Goal: Information Seeking & Learning: Learn about a topic

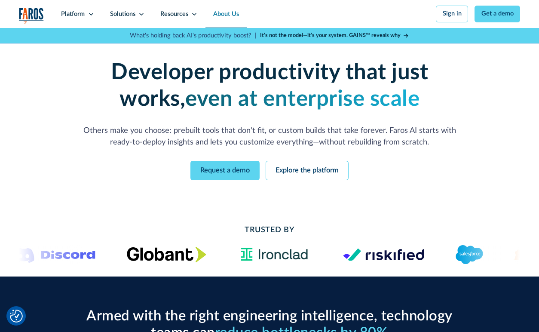
click at [232, 13] on link "About Us" at bounding box center [226, 14] width 41 height 28
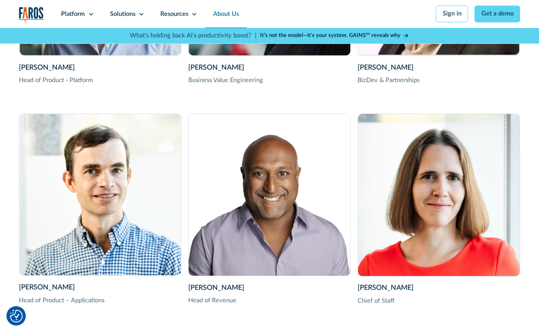
scroll to position [1618, 0]
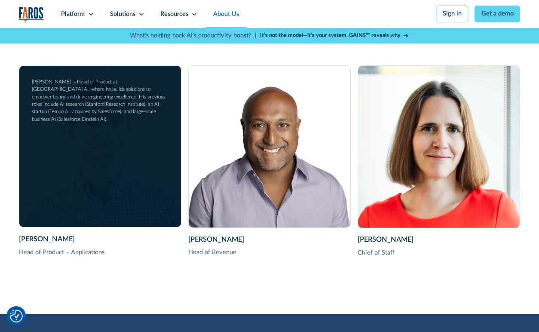
click at [95, 203] on div "Thierry Donneau-Golencer Head of Product – Applications Thierry is Head of Prod…" at bounding box center [100, 147] width 162 height 162
click at [135, 111] on div "Thierry is Head of Product at Faros AI, where he builds solutions to empower te…" at bounding box center [100, 100] width 136 height 45
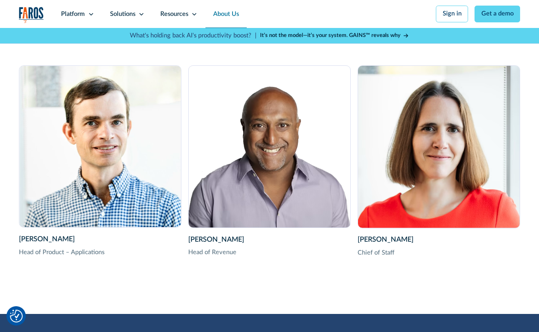
click at [79, 252] on div "Head of Product – Applications" at bounding box center [100, 252] width 163 height 9
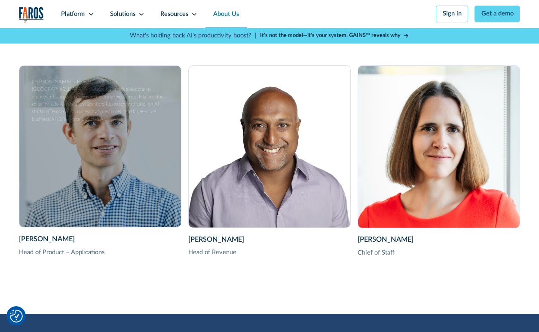
click at [108, 201] on div "Thierry Donneau-Golencer Head of Product – Applications Thierry is Head of Prod…" at bounding box center [100, 147] width 162 height 162
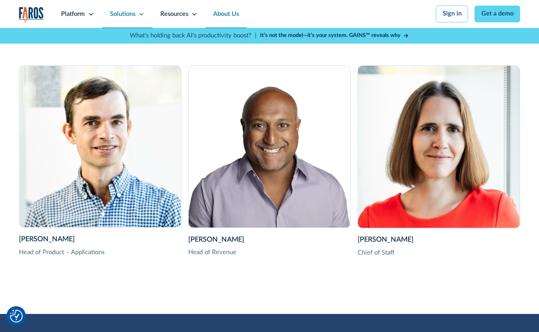
click at [139, 17] on div "Solutions" at bounding box center [127, 14] width 50 height 28
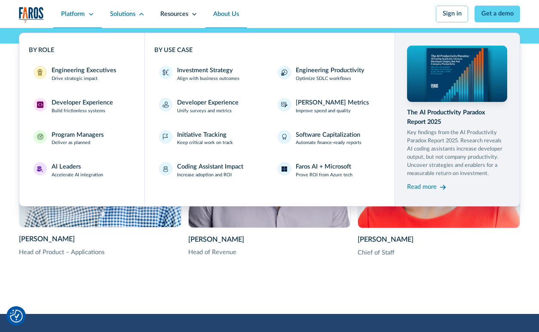
click at [89, 18] on div "Platform" at bounding box center [77, 14] width 49 height 28
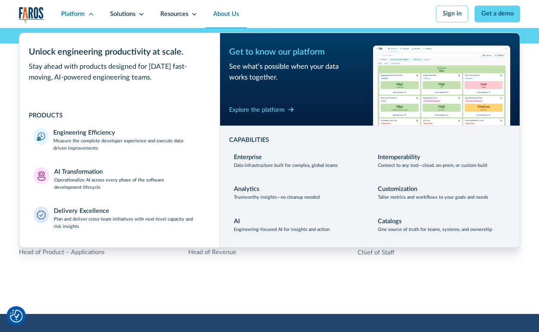
click at [37, 21] on img "home" at bounding box center [31, 15] width 25 height 16
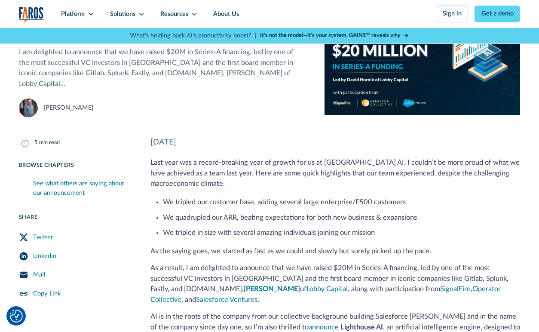
scroll to position [63, 0]
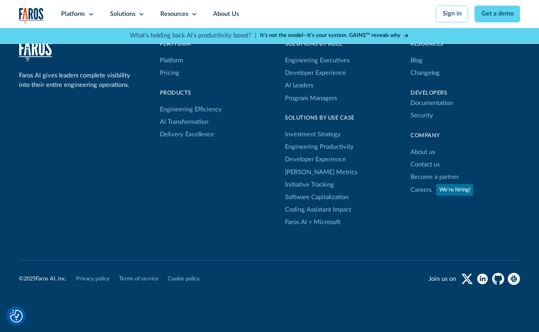
scroll to position [2547, 0]
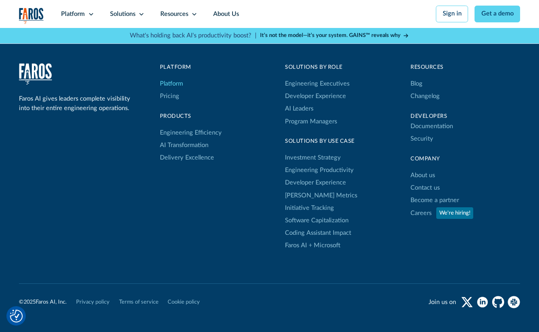
click at [175, 85] on link "Platform" at bounding box center [171, 83] width 23 height 12
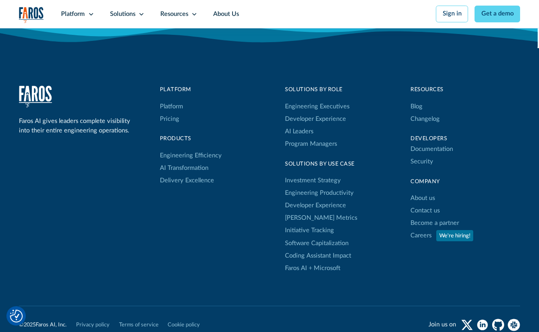
scroll to position [4126, 0]
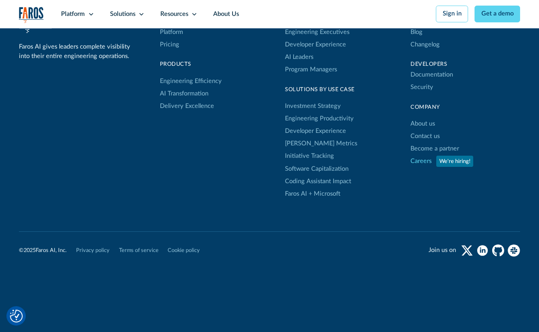
click at [428, 160] on link "Careers" at bounding box center [421, 161] width 21 height 12
